Goal: Check status: Check status

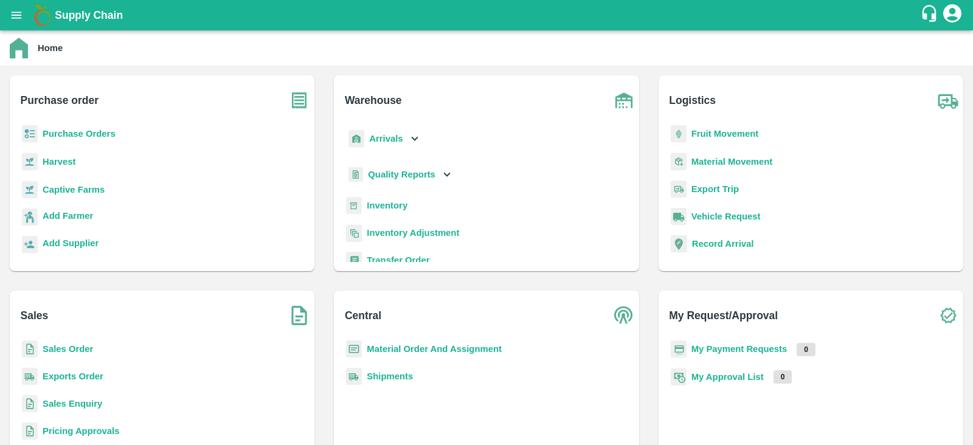
click at [69, 136] on b "Purchase Orders" at bounding box center [79, 134] width 73 height 10
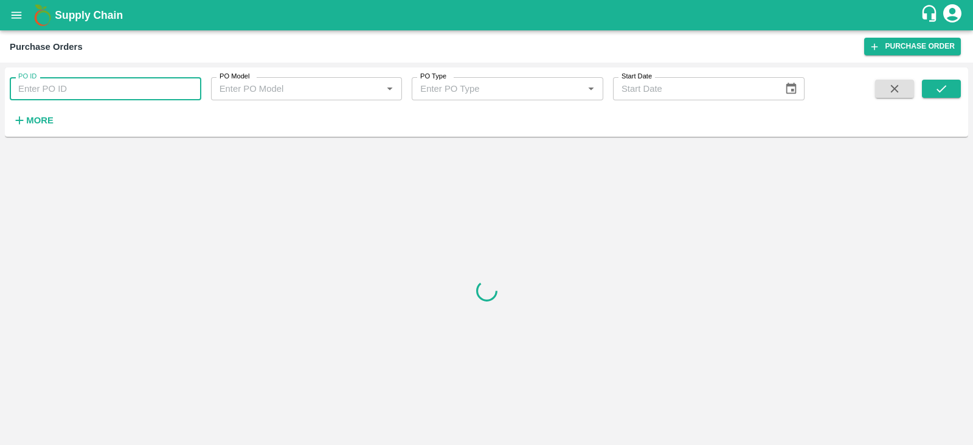
click at [84, 93] on input "PO ID" at bounding box center [106, 88] width 192 height 23
paste input "173790"
type input "173790"
click at [484, 80] on button "submit" at bounding box center [941, 89] width 39 height 18
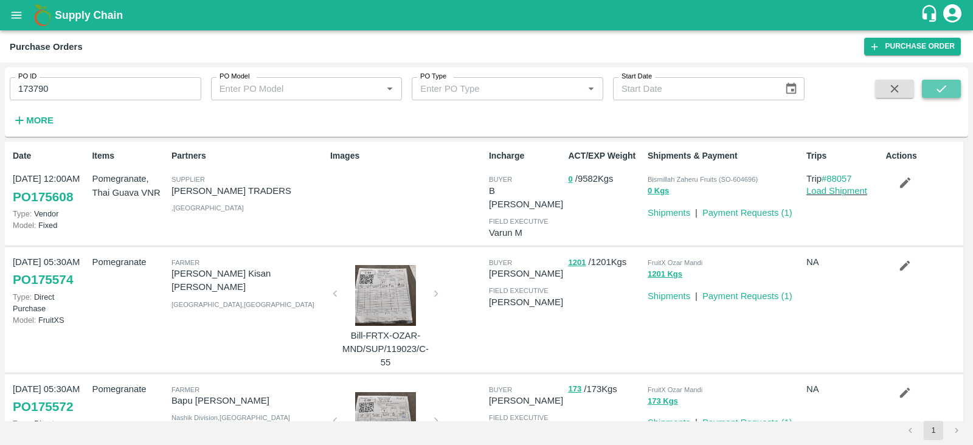
drag, startPoint x: 717, startPoint y: 210, endPoint x: 938, endPoint y: 86, distance: 253.5
click at [484, 86] on icon "submit" at bounding box center [940, 88] width 13 height 13
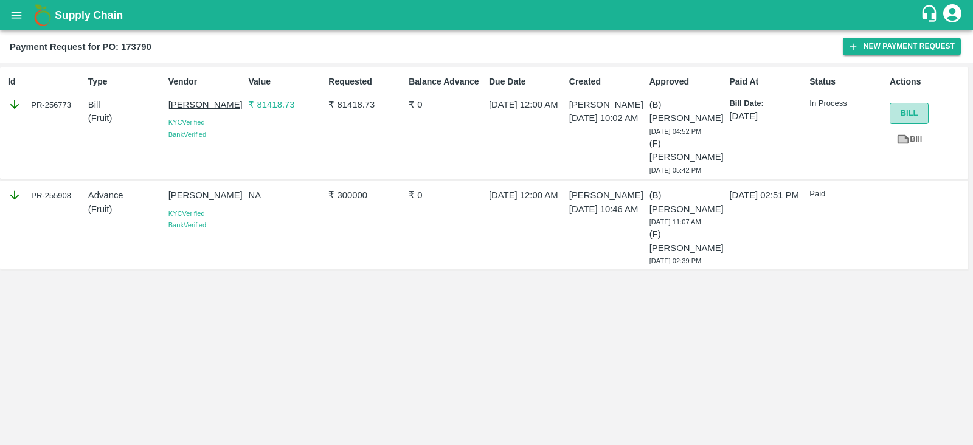
click at [899, 111] on button "Bill" at bounding box center [908, 113] width 39 height 21
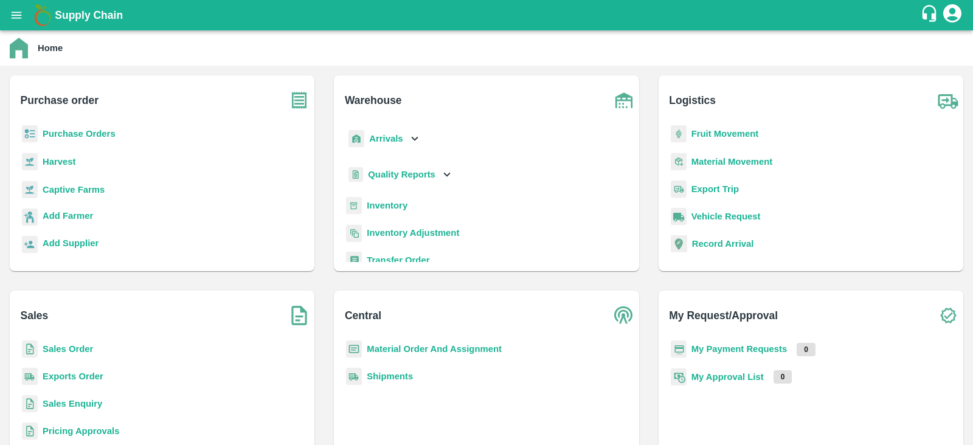
click at [89, 133] on b "Purchase Orders" at bounding box center [79, 134] width 73 height 10
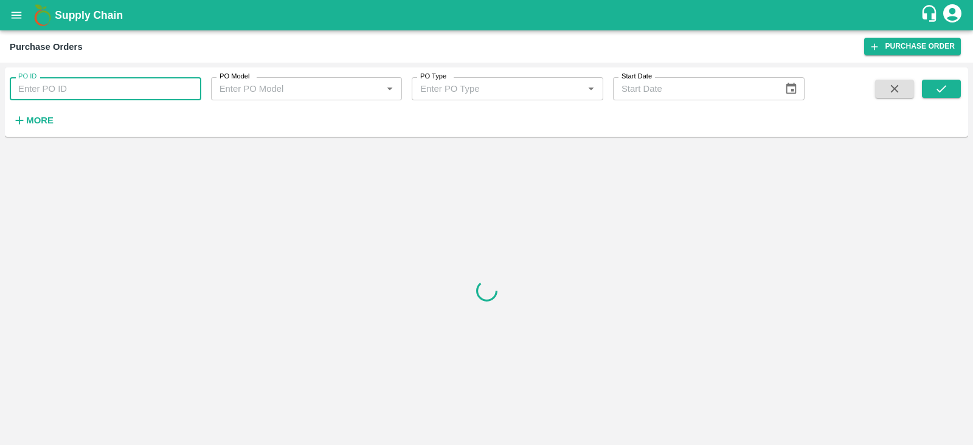
click at [126, 86] on input "PO ID" at bounding box center [106, 88] width 192 height 23
type input "175608"
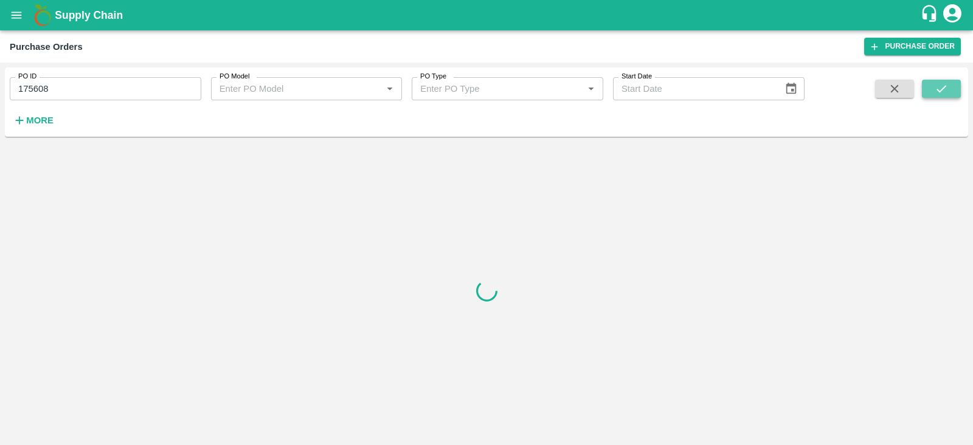
click at [940, 86] on icon "submit" at bounding box center [940, 88] width 13 height 13
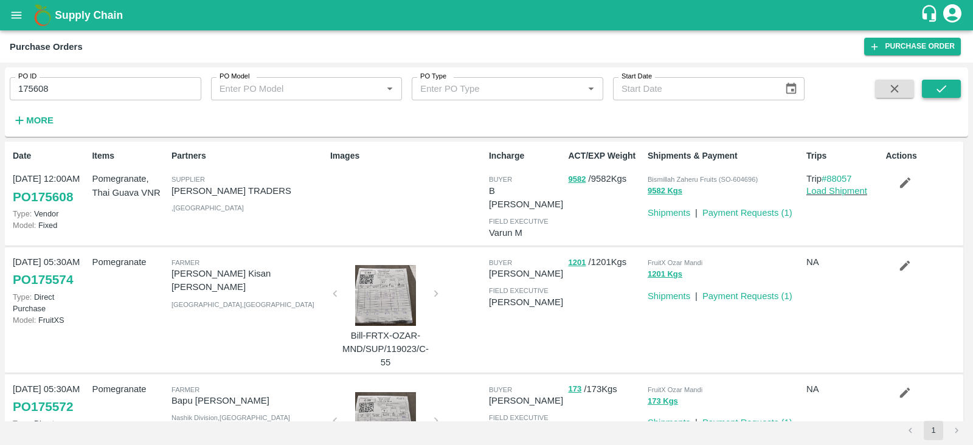
click at [942, 86] on icon "submit" at bounding box center [940, 88] width 13 height 13
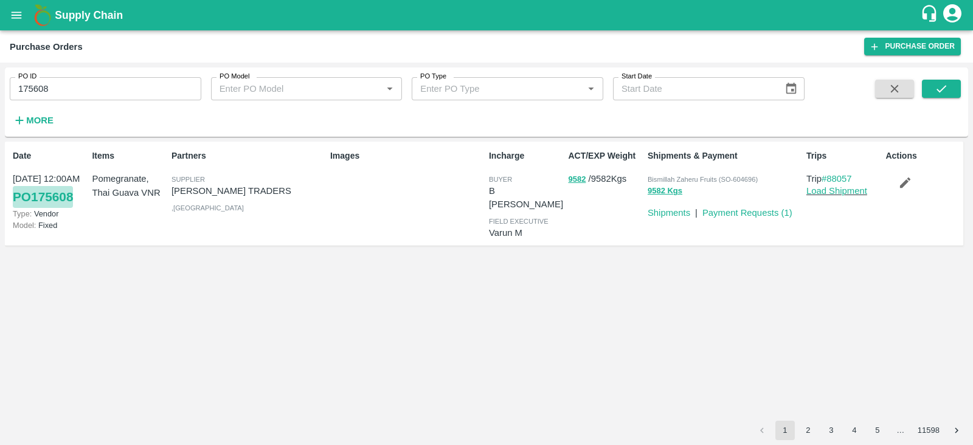
click at [49, 197] on link "PO 175608" at bounding box center [43, 197] width 60 height 22
click at [834, 188] on link "Load Shipment" at bounding box center [836, 191] width 61 height 10
click at [40, 195] on link "PO 175608" at bounding box center [43, 197] width 60 height 22
click at [663, 212] on link "Shipments" at bounding box center [668, 213] width 43 height 10
click at [670, 214] on link "Shipments" at bounding box center [668, 213] width 43 height 10
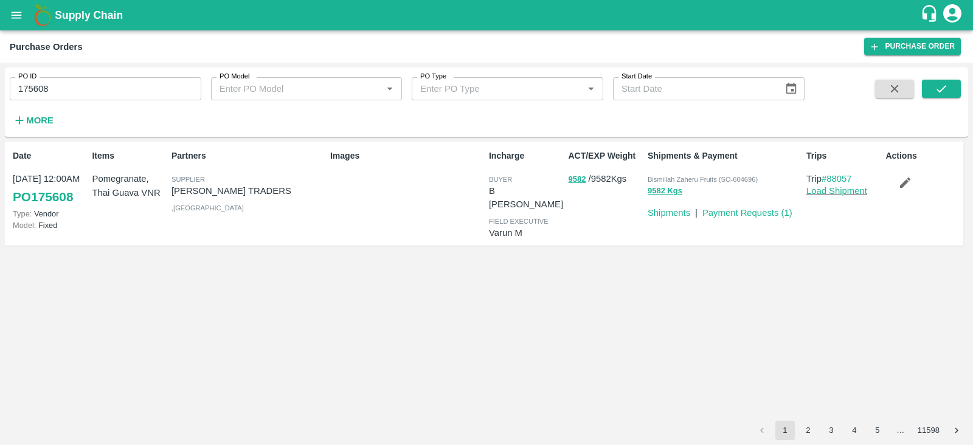
click at [78, 226] on p "Model: Fixed" at bounding box center [50, 225] width 74 height 12
click at [913, 178] on button "button" at bounding box center [904, 182] width 39 height 21
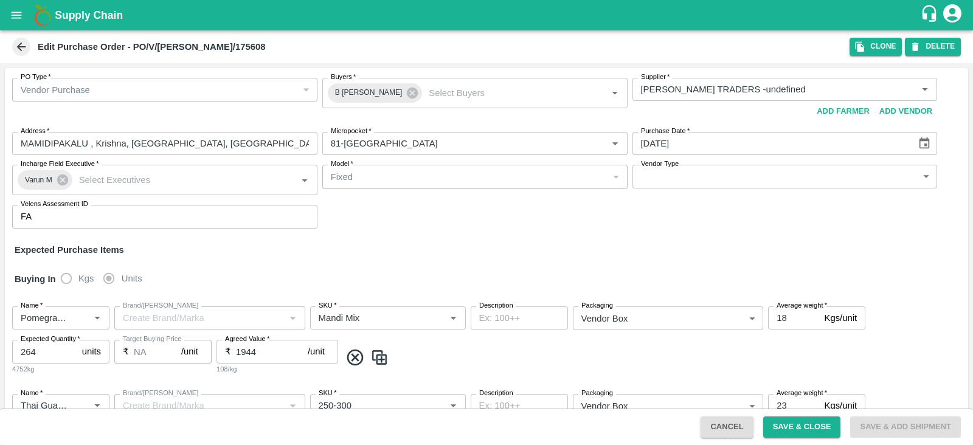
click at [20, 50] on icon at bounding box center [21, 47] width 9 height 9
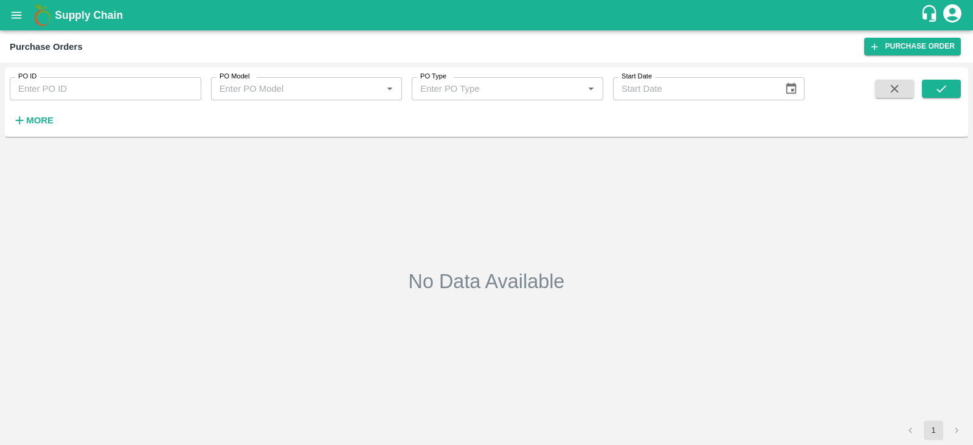
type input "175608"
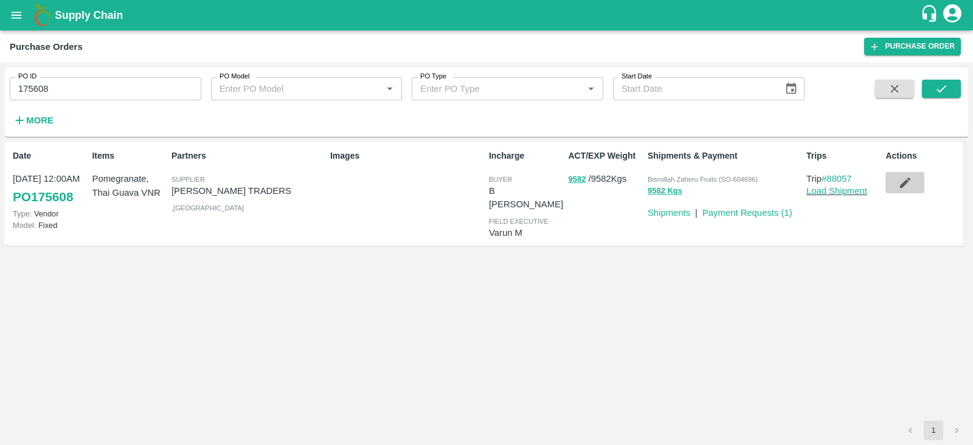
click at [900, 184] on icon "button" at bounding box center [904, 182] width 13 height 13
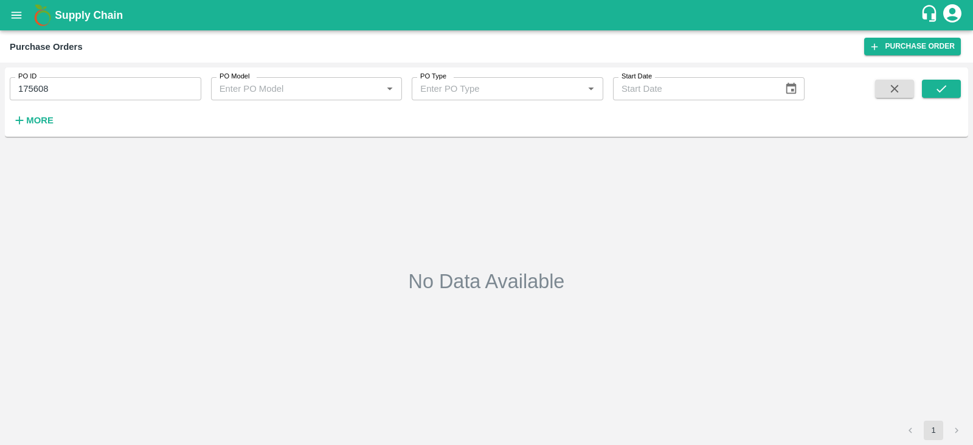
type input "175608"
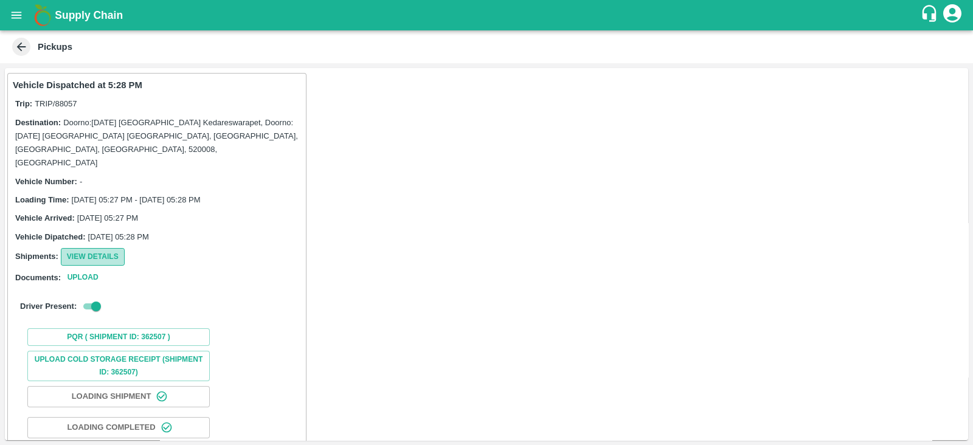
click at [97, 248] on button "View Details" at bounding box center [93, 257] width 64 height 18
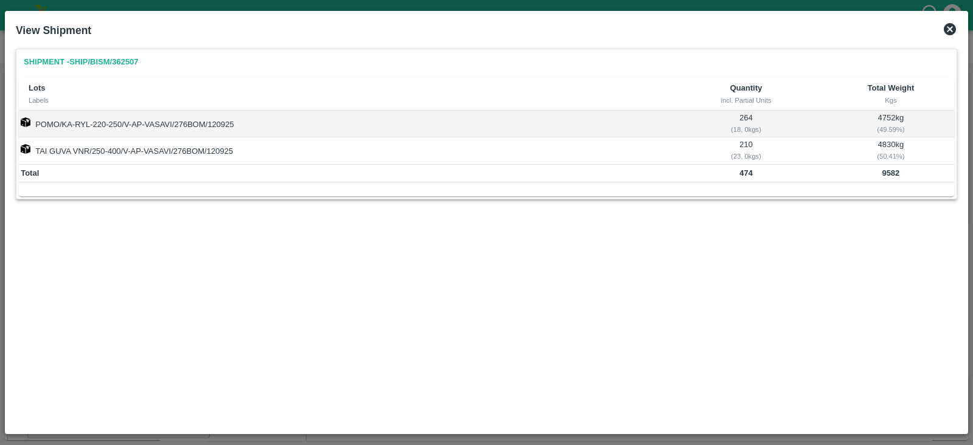
click at [946, 30] on icon at bounding box center [950, 29] width 12 height 12
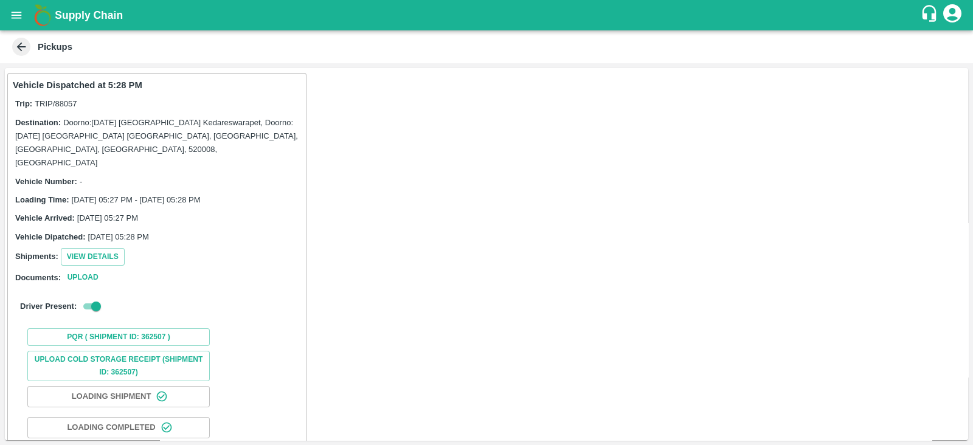
scroll to position [90, 0]
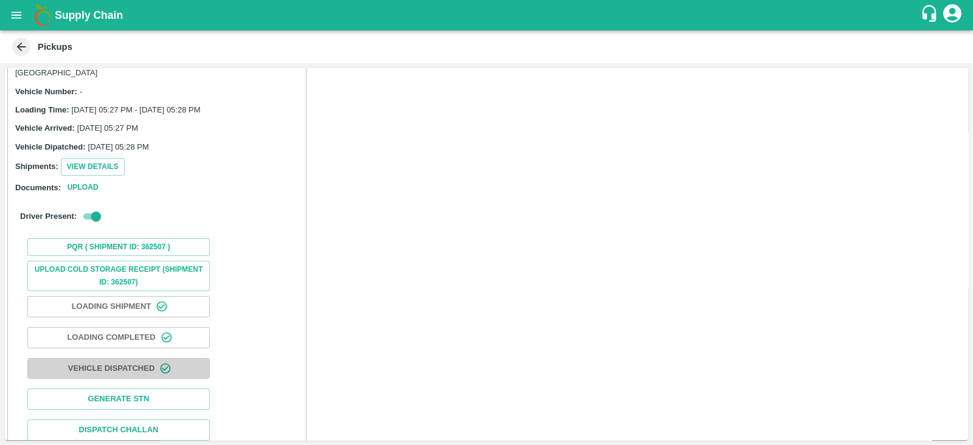
click at [146, 358] on button "Vehicle Dispatched" at bounding box center [118, 368] width 182 height 21
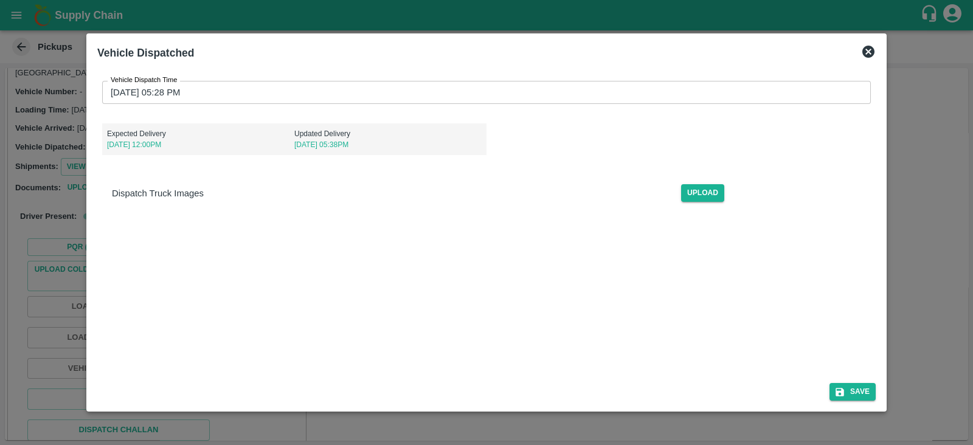
click at [869, 47] on icon at bounding box center [868, 52] width 12 height 12
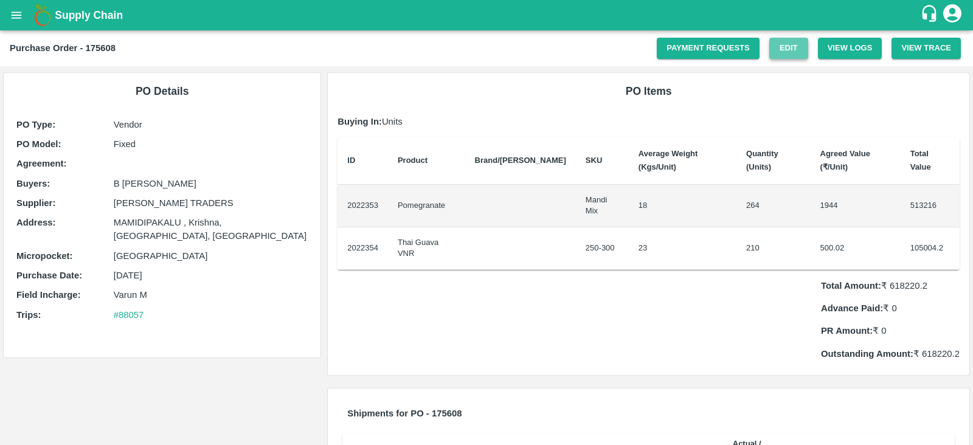
click at [793, 47] on link "Edit" at bounding box center [788, 48] width 39 height 21
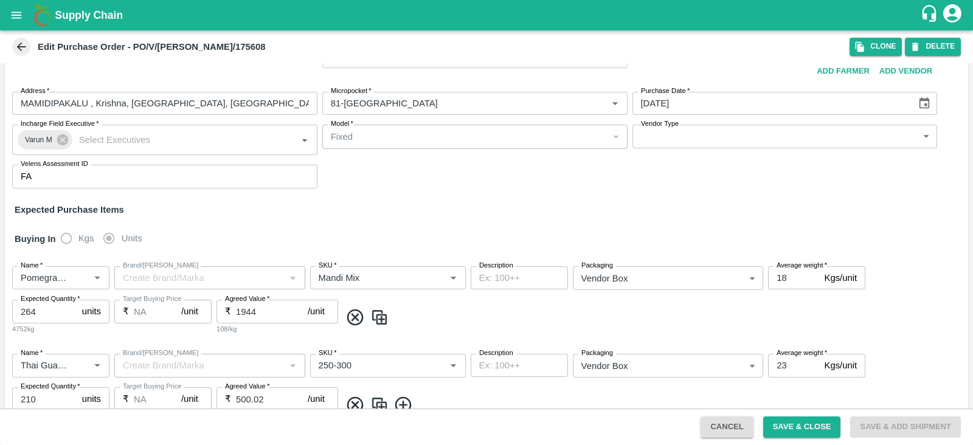
scroll to position [145, 0]
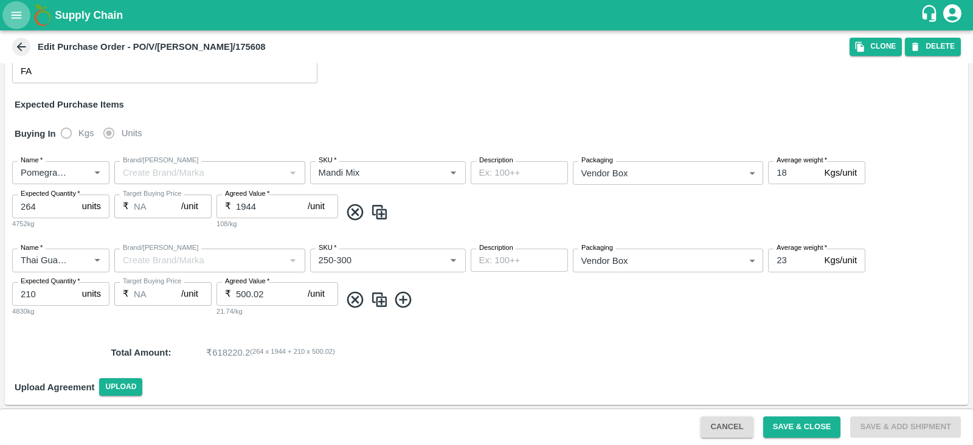
click at [19, 13] on icon "open drawer" at bounding box center [17, 15] width 10 height 7
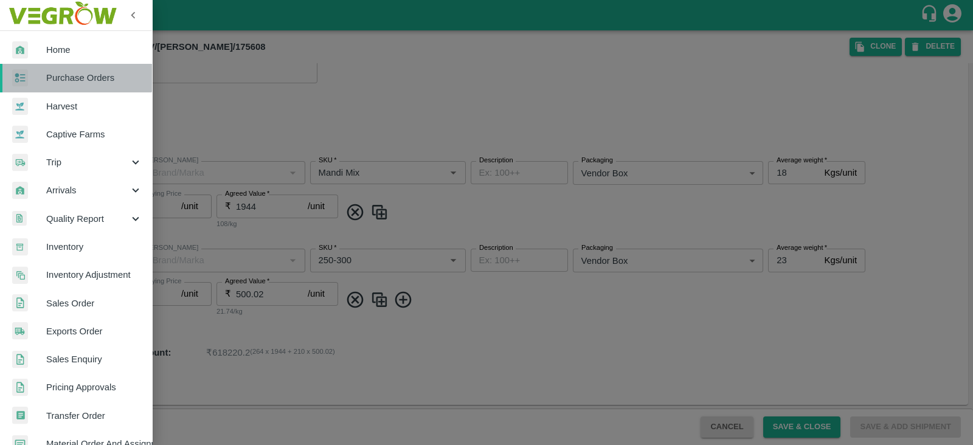
click at [76, 77] on span "Purchase Orders" at bounding box center [94, 77] width 96 height 13
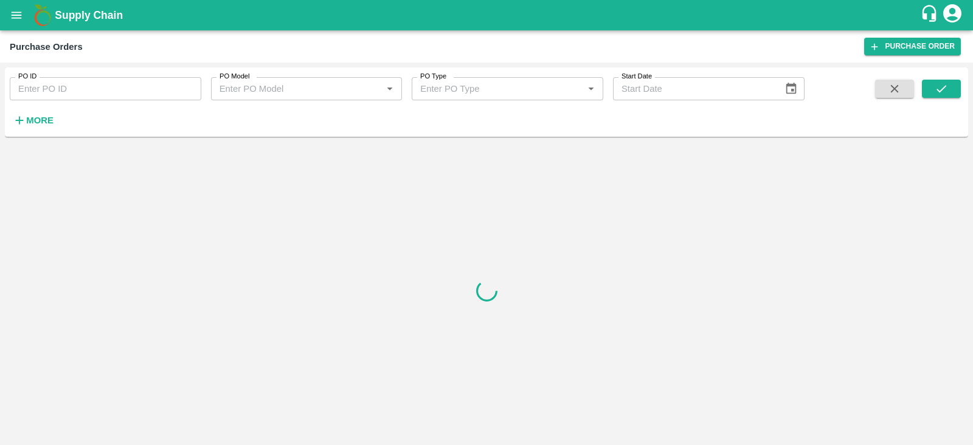
click at [49, 108] on div "More" at bounding box center [28, 115] width 57 height 30
click at [45, 114] on h6 "More" at bounding box center [39, 120] width 27 height 16
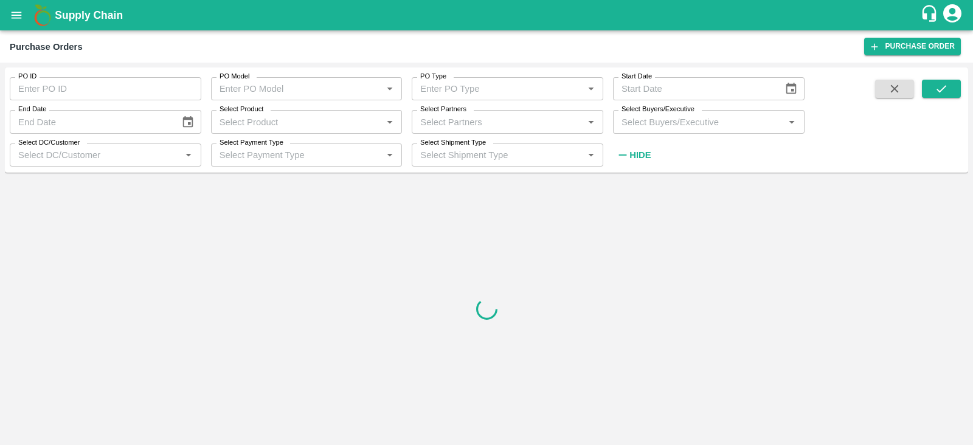
click at [706, 129] on input "Select Buyers/Executive" at bounding box center [698, 122] width 164 height 16
type input "agar"
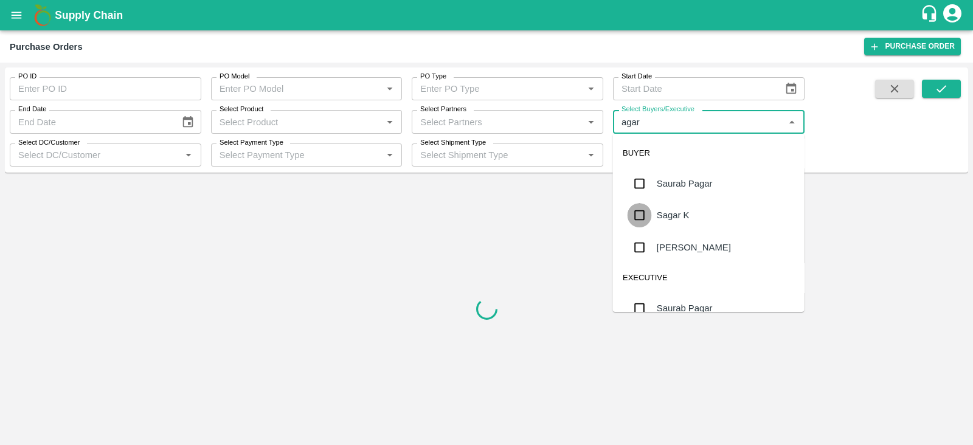
click at [641, 215] on input "checkbox" at bounding box center [639, 215] width 24 height 24
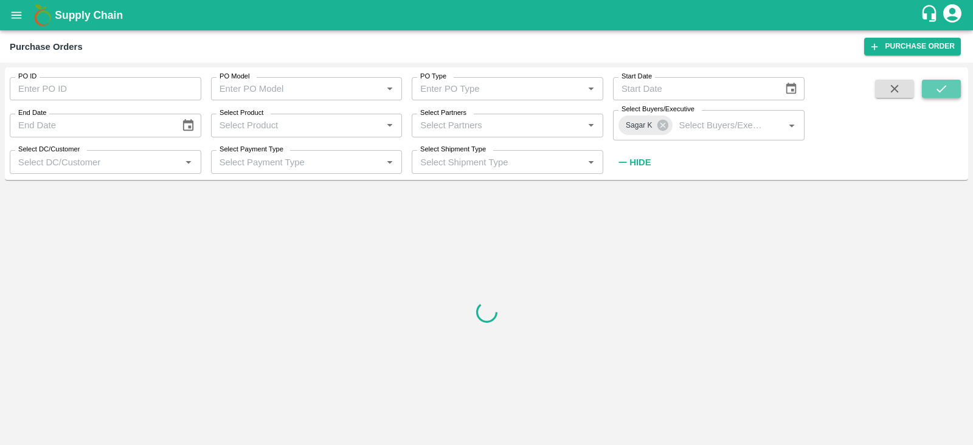
click at [932, 89] on button "submit" at bounding box center [941, 89] width 39 height 18
click at [933, 89] on button "submit" at bounding box center [941, 89] width 39 height 18
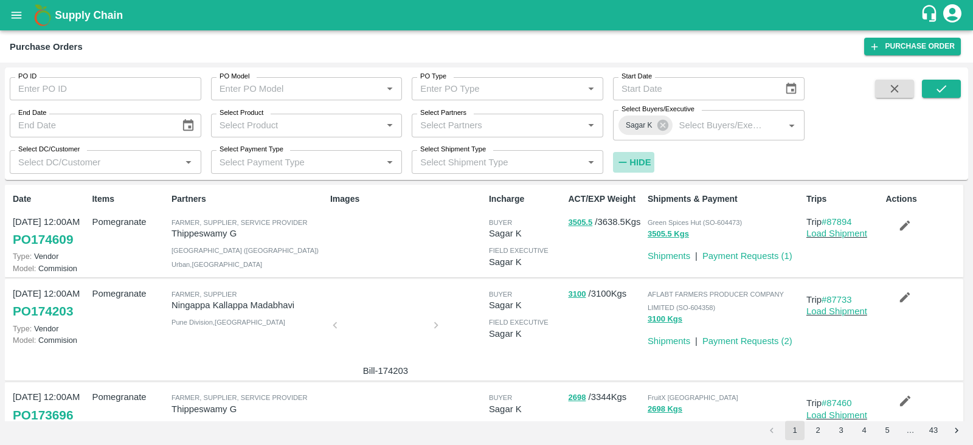
click at [641, 161] on strong "Hide" at bounding box center [639, 162] width 21 height 10
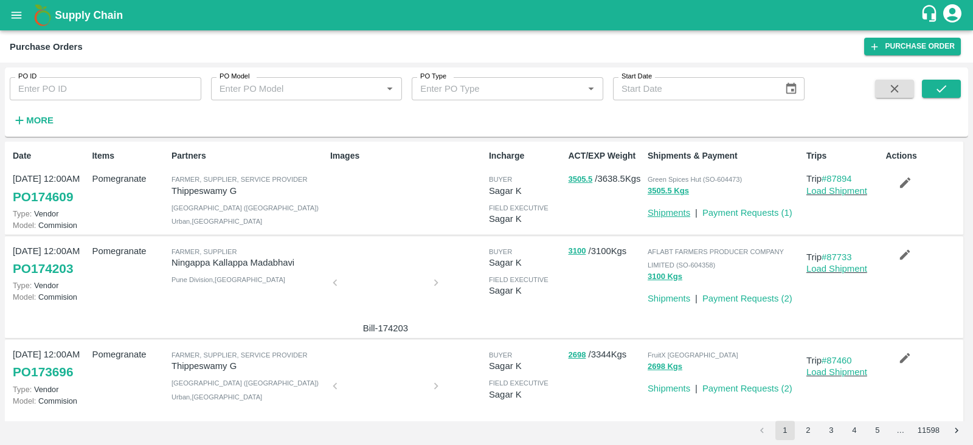
click at [663, 210] on link "Shipments" at bounding box center [668, 213] width 43 height 10
click at [50, 199] on link "PO 174609" at bounding box center [43, 197] width 60 height 22
click at [44, 119] on strong "More" at bounding box center [39, 121] width 27 height 10
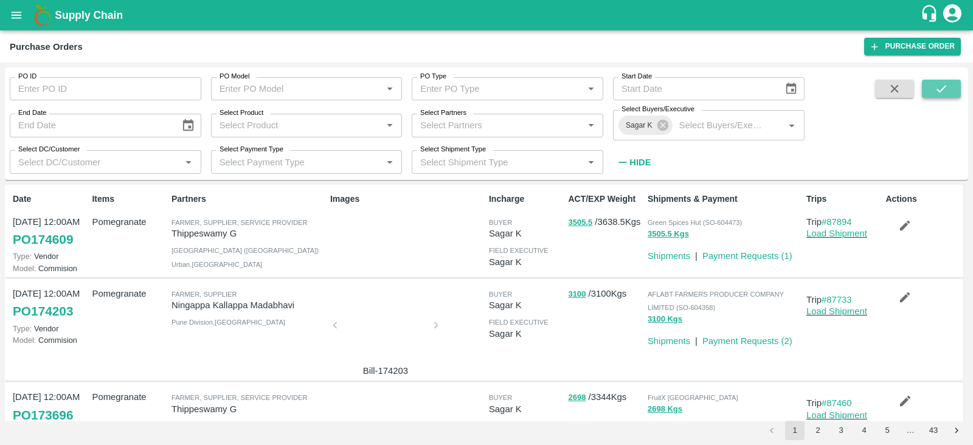
click at [947, 86] on icon "submit" at bounding box center [940, 88] width 13 height 13
click at [658, 130] on icon at bounding box center [662, 125] width 13 height 13
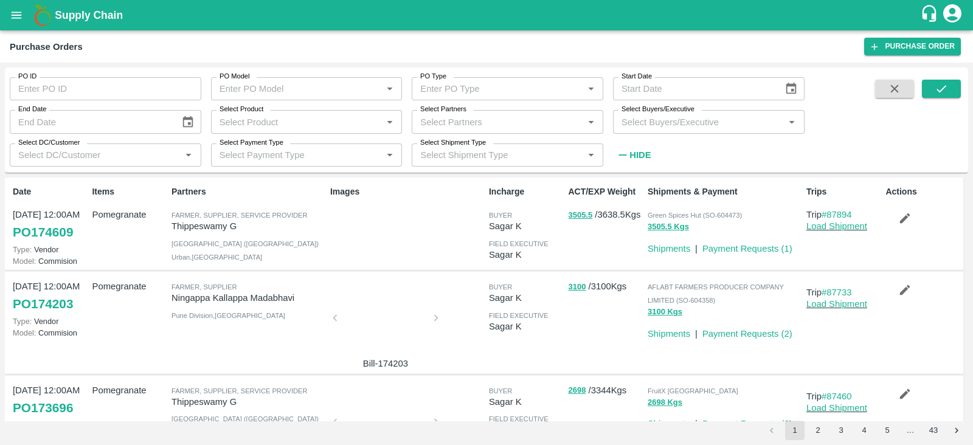
click at [660, 128] on input "Select Buyers/Executive" at bounding box center [698, 122] width 164 height 16
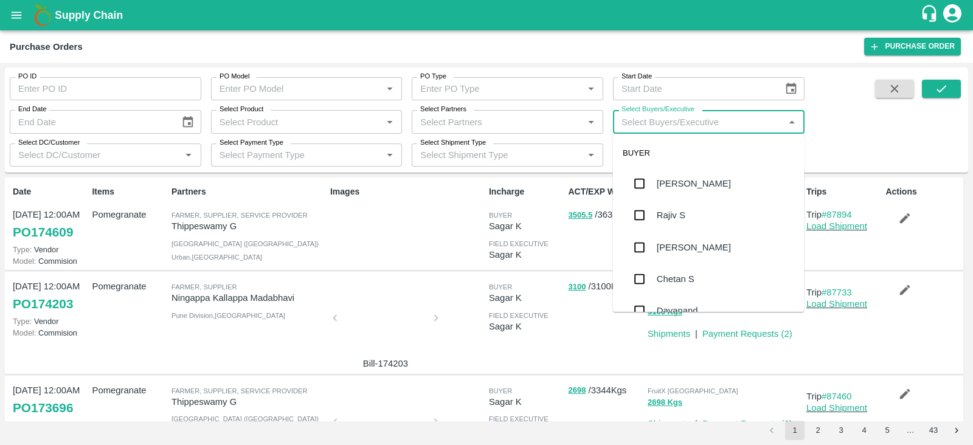
click at [649, 126] on input "Select Buyers/Executive" at bounding box center [698, 122] width 164 height 16
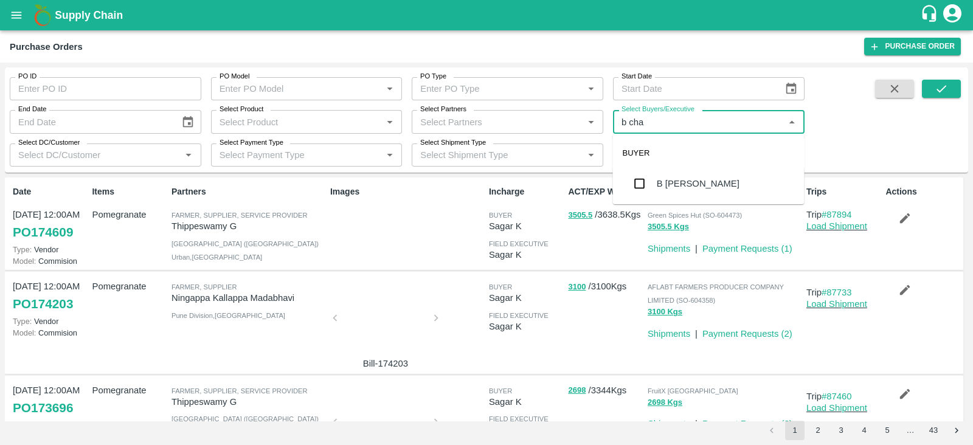
type input "b chan"
click at [637, 187] on input "checkbox" at bounding box center [639, 183] width 24 height 24
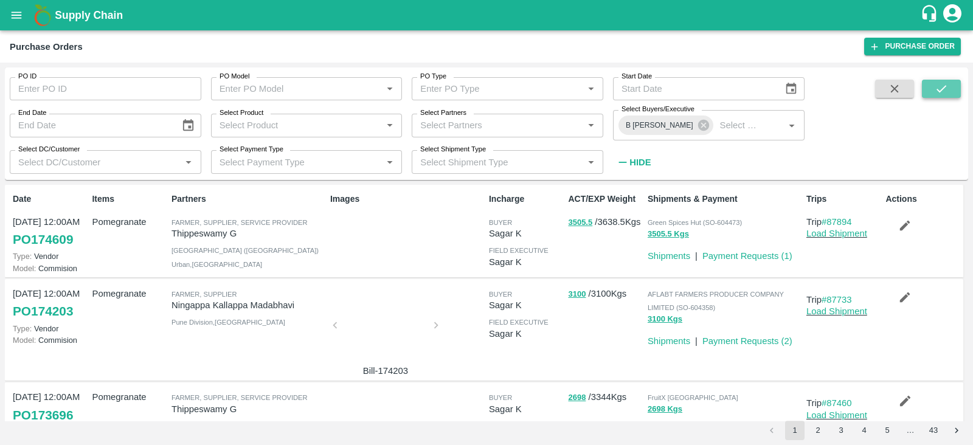
click at [940, 89] on icon "submit" at bounding box center [940, 88] width 13 height 13
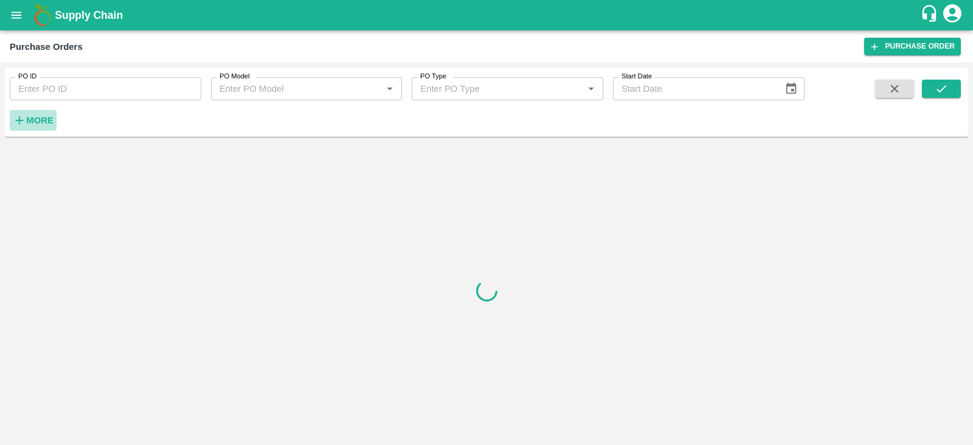
click at [27, 118] on strong "More" at bounding box center [39, 121] width 27 height 10
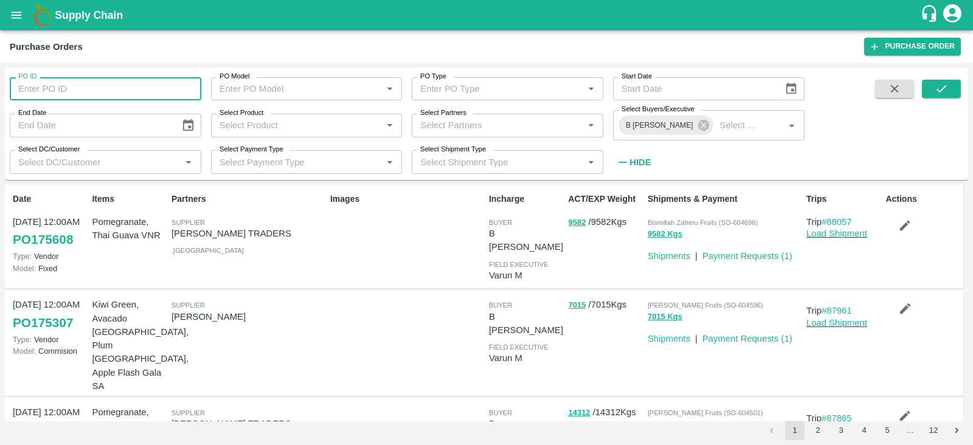
click at [96, 93] on input "PO ID" at bounding box center [106, 88] width 192 height 23
click at [936, 92] on icon "submit" at bounding box center [940, 88] width 13 height 13
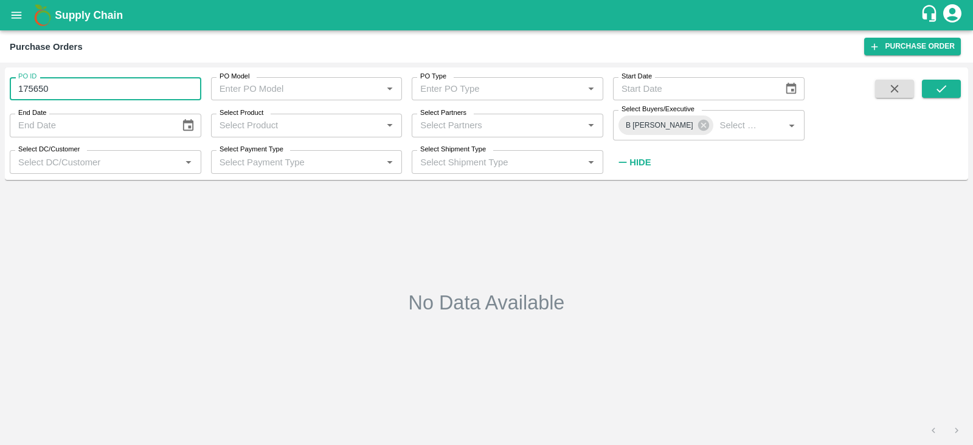
click at [71, 83] on input "175650" at bounding box center [106, 88] width 192 height 23
type input "175650"
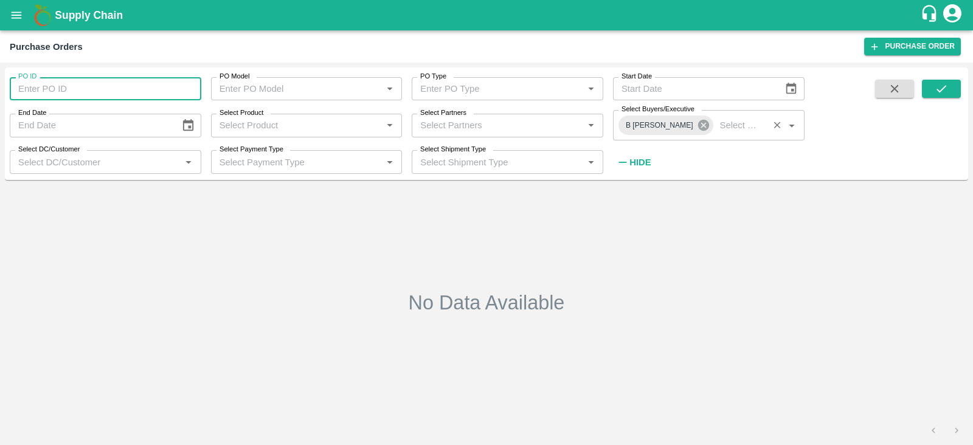
click at [697, 122] on icon at bounding box center [702, 125] width 11 height 11
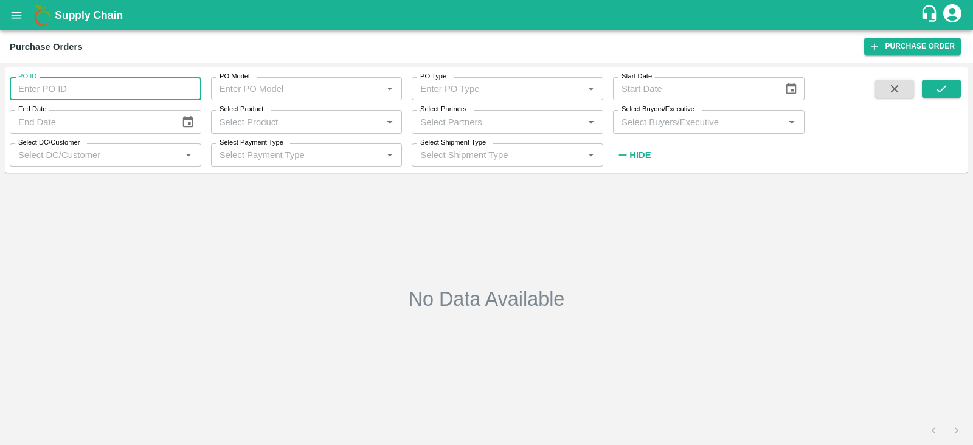
click at [52, 91] on input "PO ID" at bounding box center [106, 88] width 192 height 23
type input "175650"
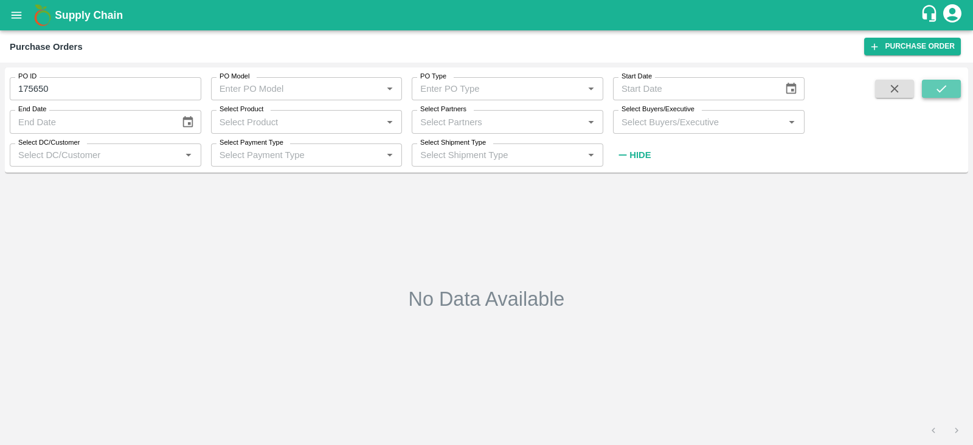
click at [931, 88] on button "submit" at bounding box center [941, 89] width 39 height 18
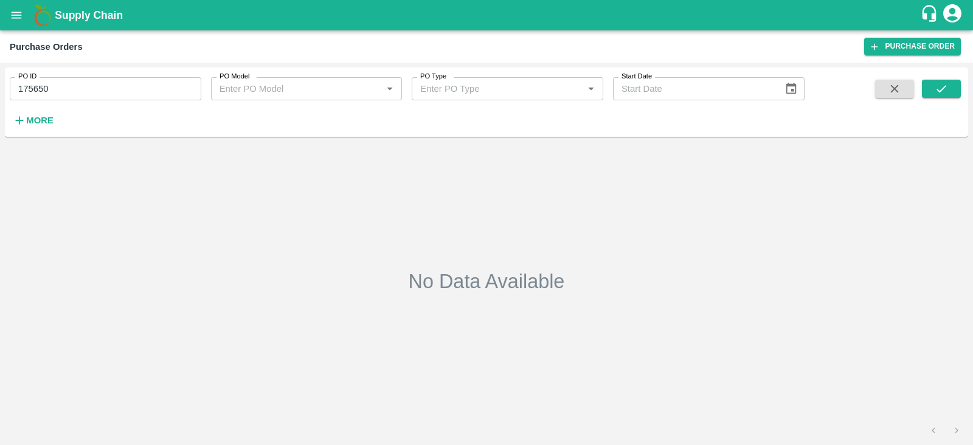
click at [43, 126] on h6 "More" at bounding box center [39, 120] width 27 height 16
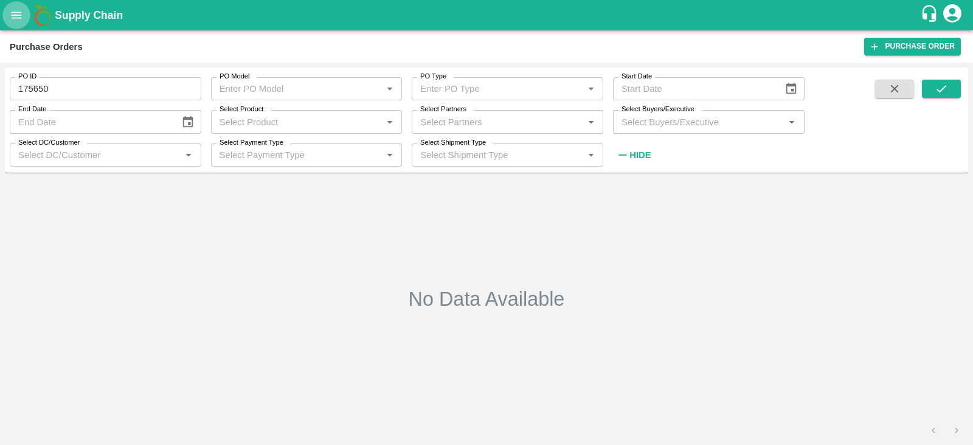
click at [10, 9] on icon "open drawer" at bounding box center [16, 15] width 13 height 13
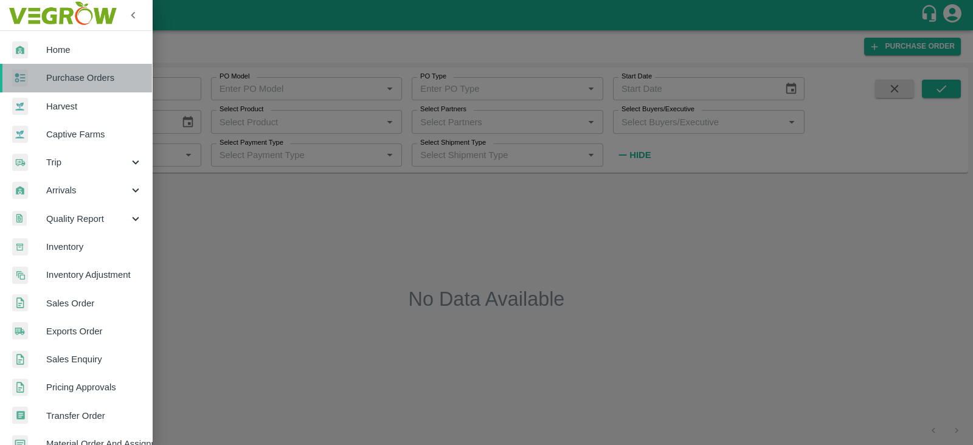
click at [84, 78] on span "Purchase Orders" at bounding box center [94, 77] width 96 height 13
